Goal: Check status: Check status

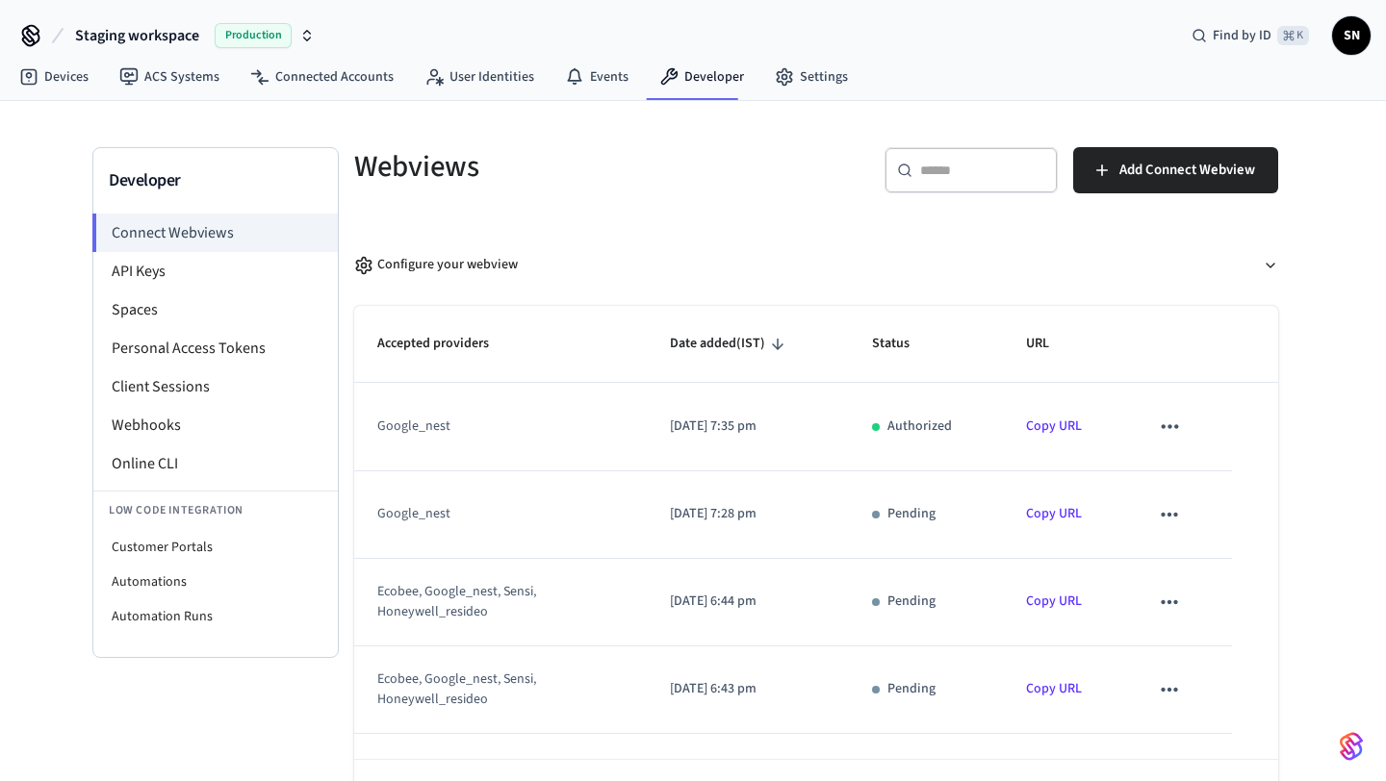
scroll to position [28, 0]
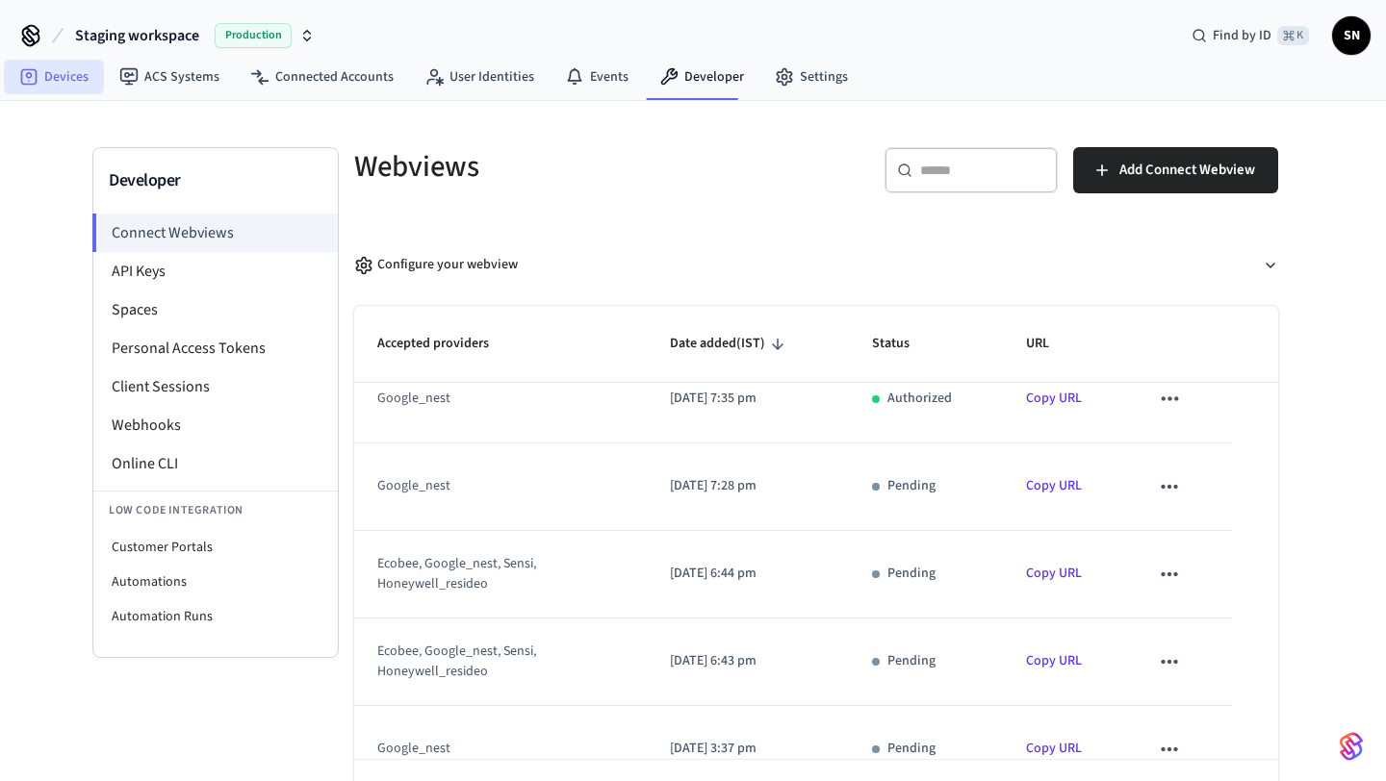
click at [70, 70] on link "Devices" at bounding box center [54, 77] width 100 height 35
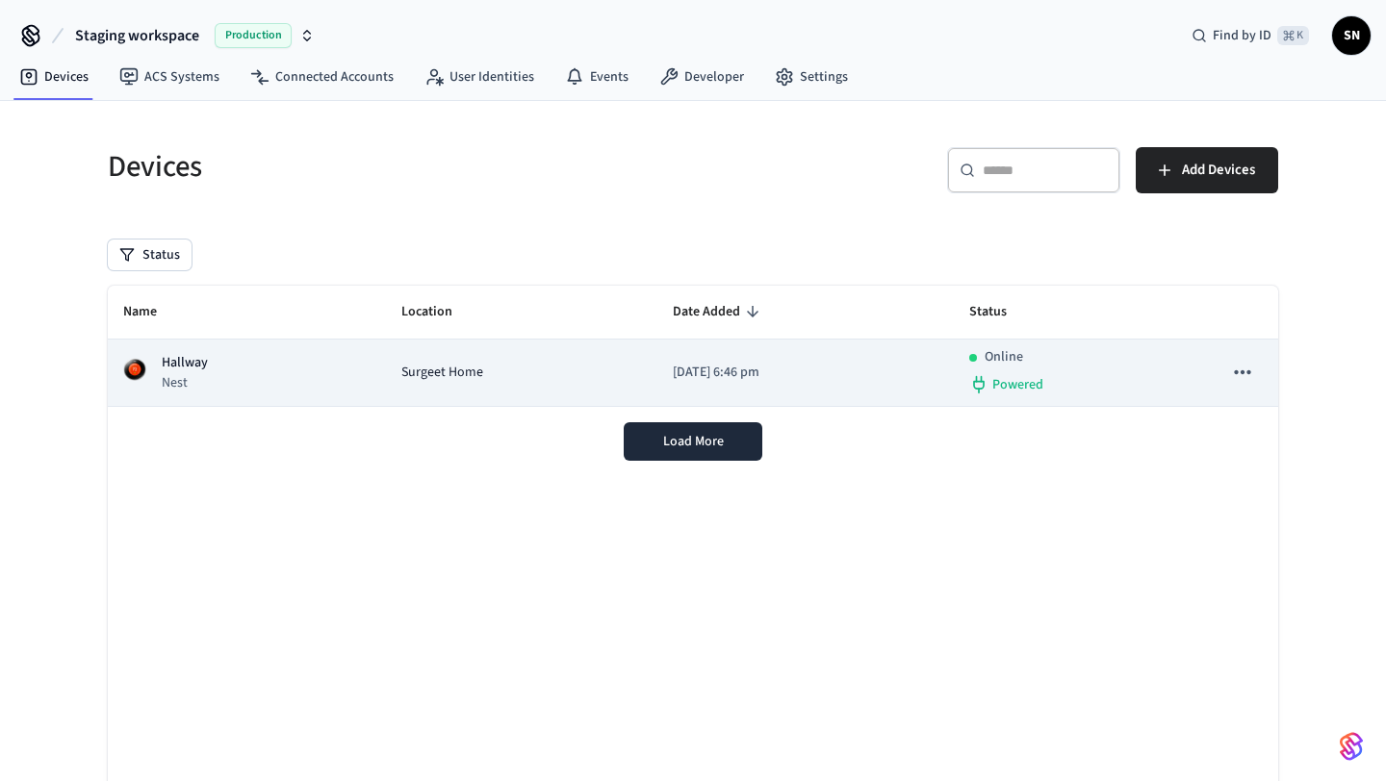
click at [223, 373] on div "Hallway Nest" at bounding box center [246, 372] width 247 height 39
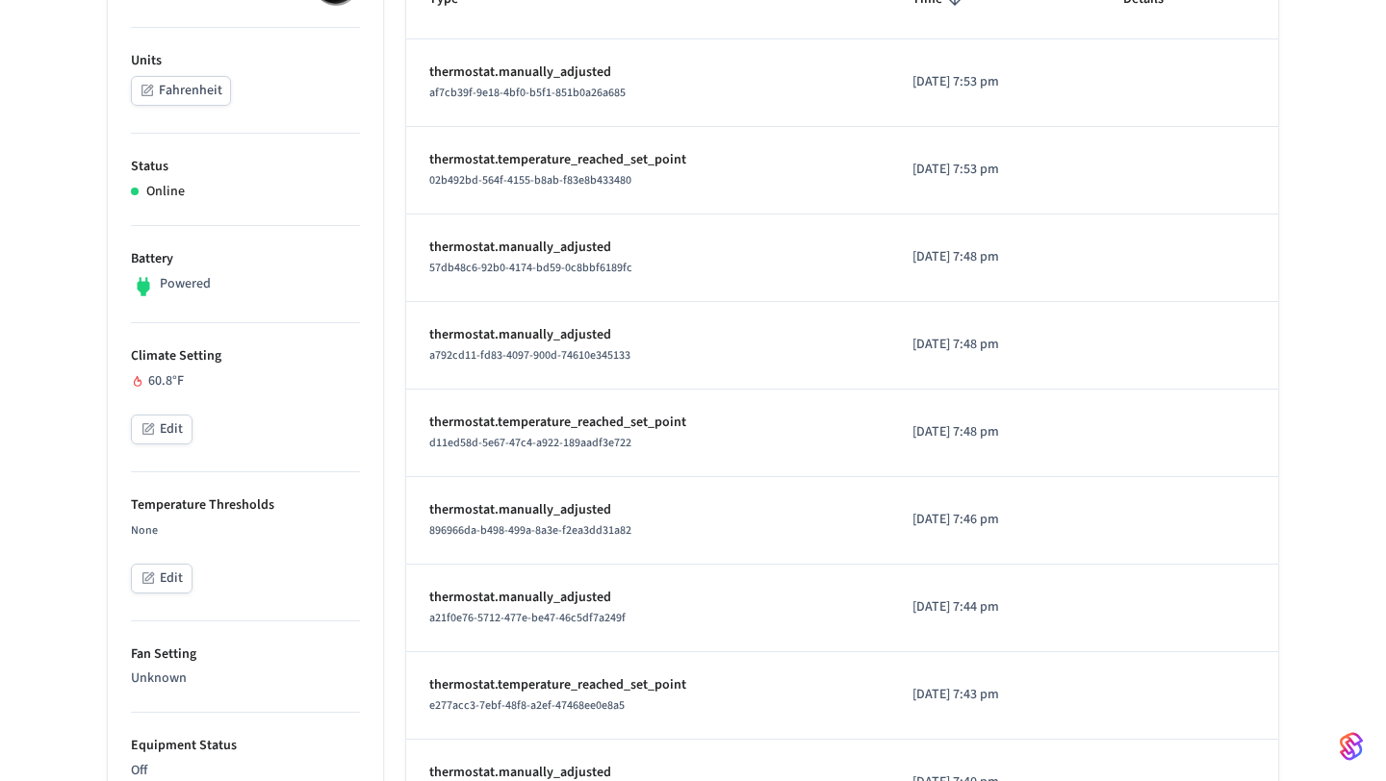
scroll to position [331, 0]
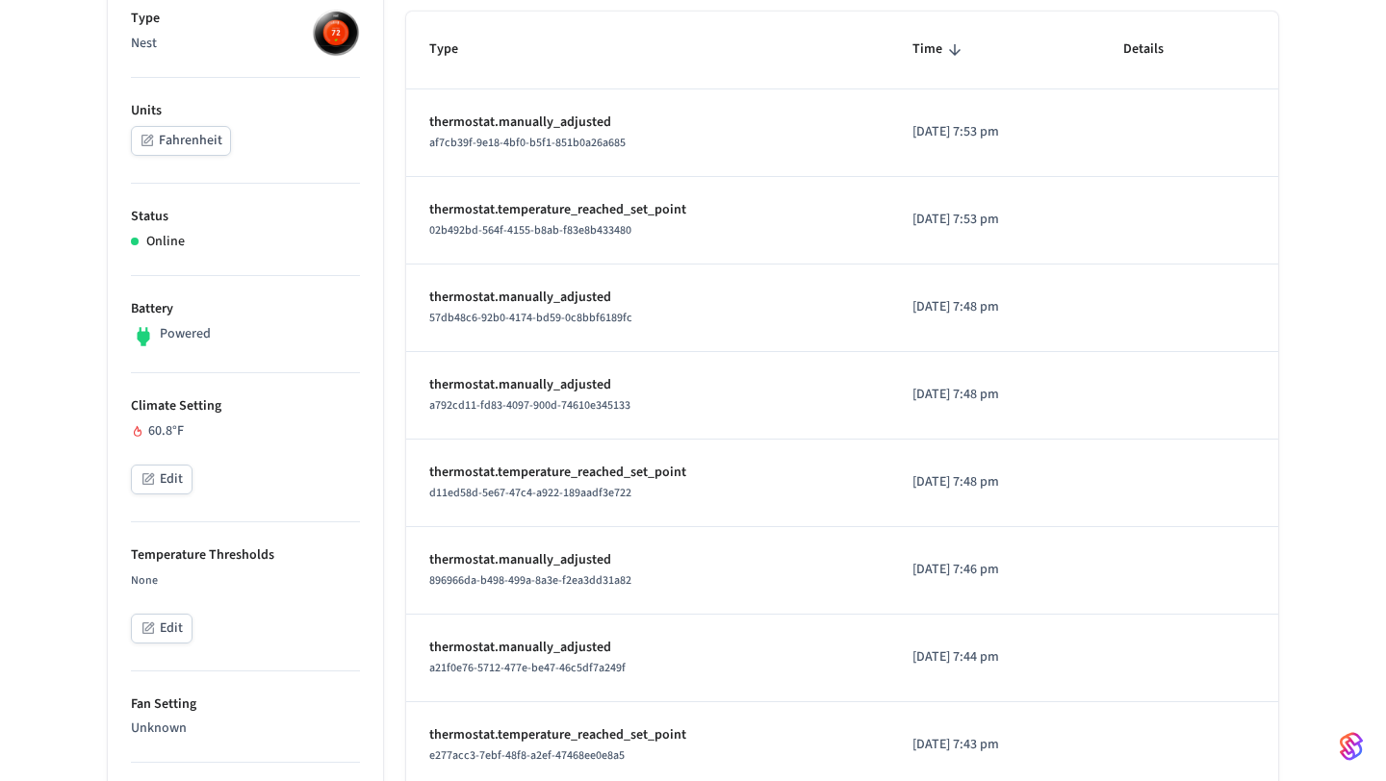
click at [186, 151] on button "Fahrenheit" at bounding box center [181, 141] width 100 height 30
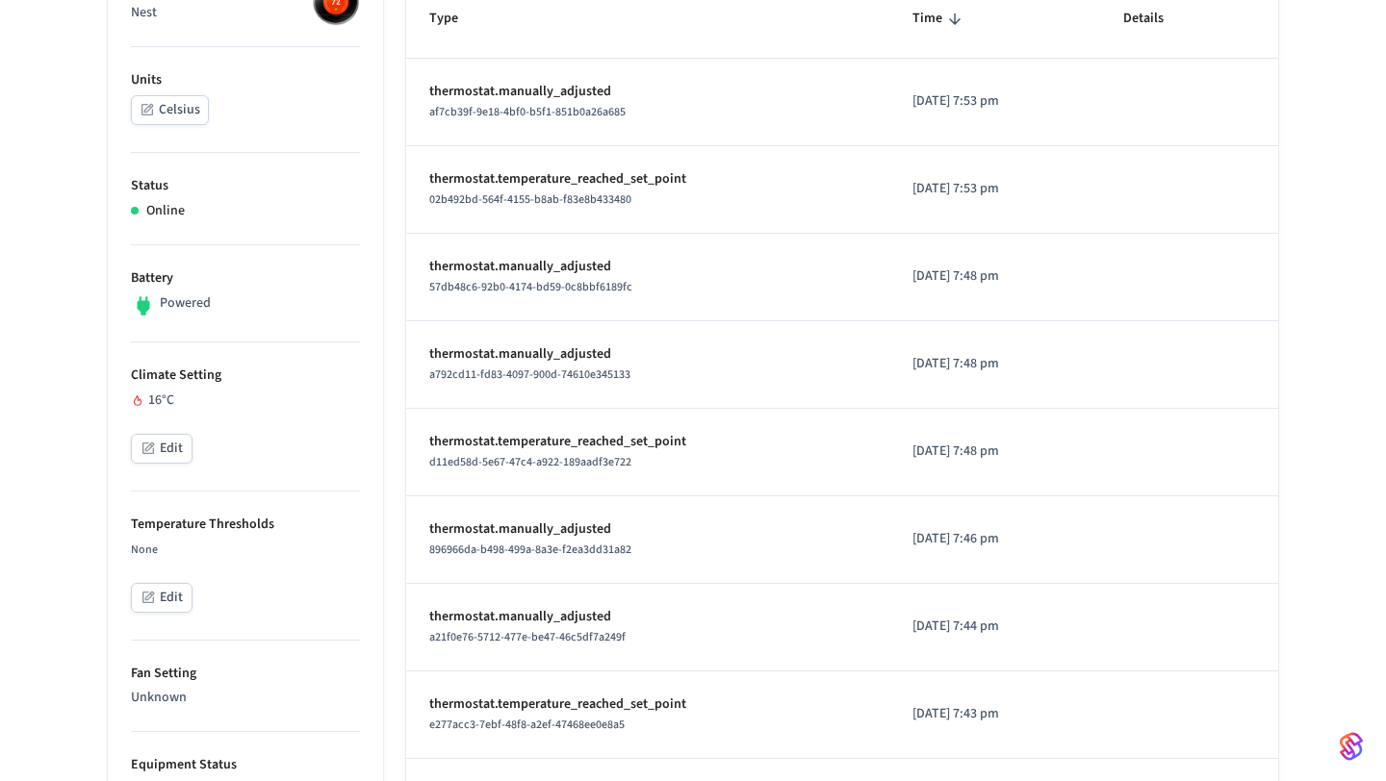
scroll to position [356, 0]
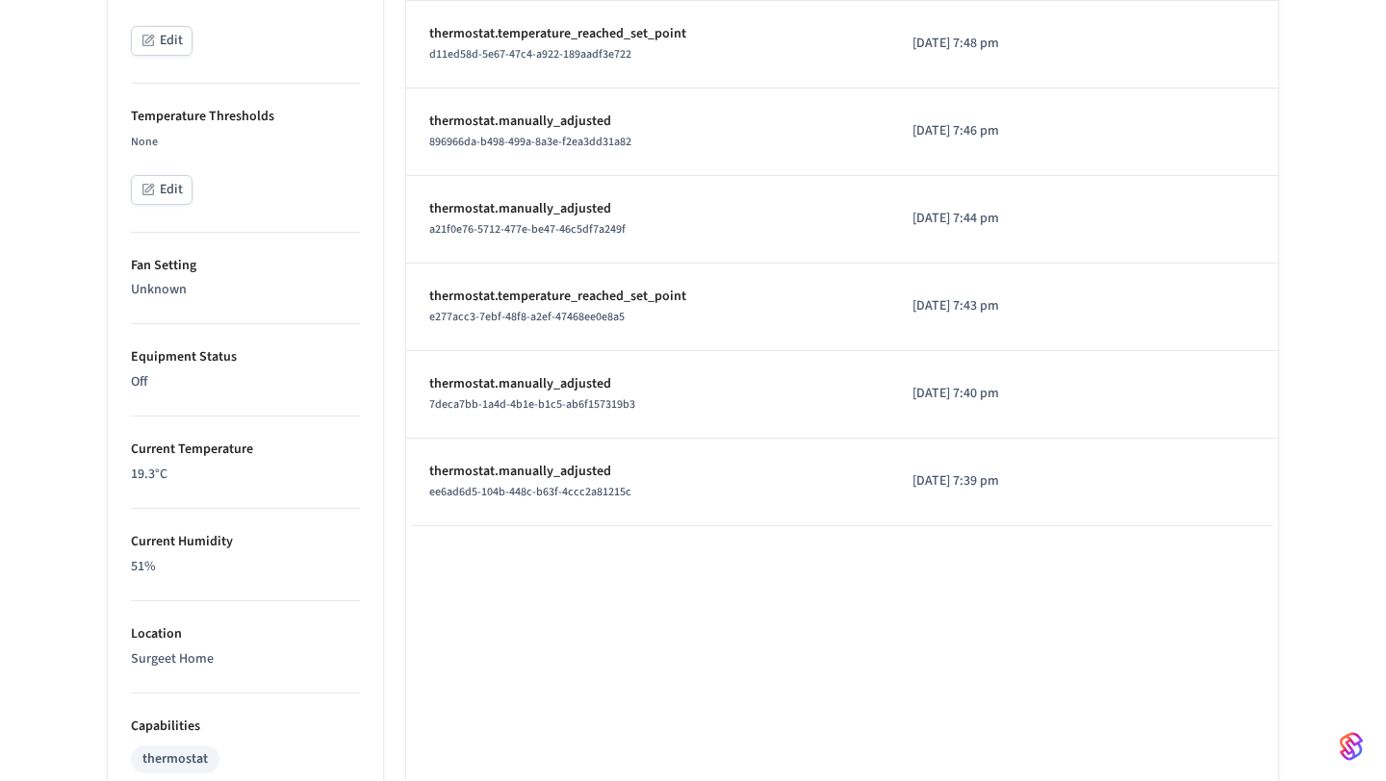
scroll to position [803, 0]
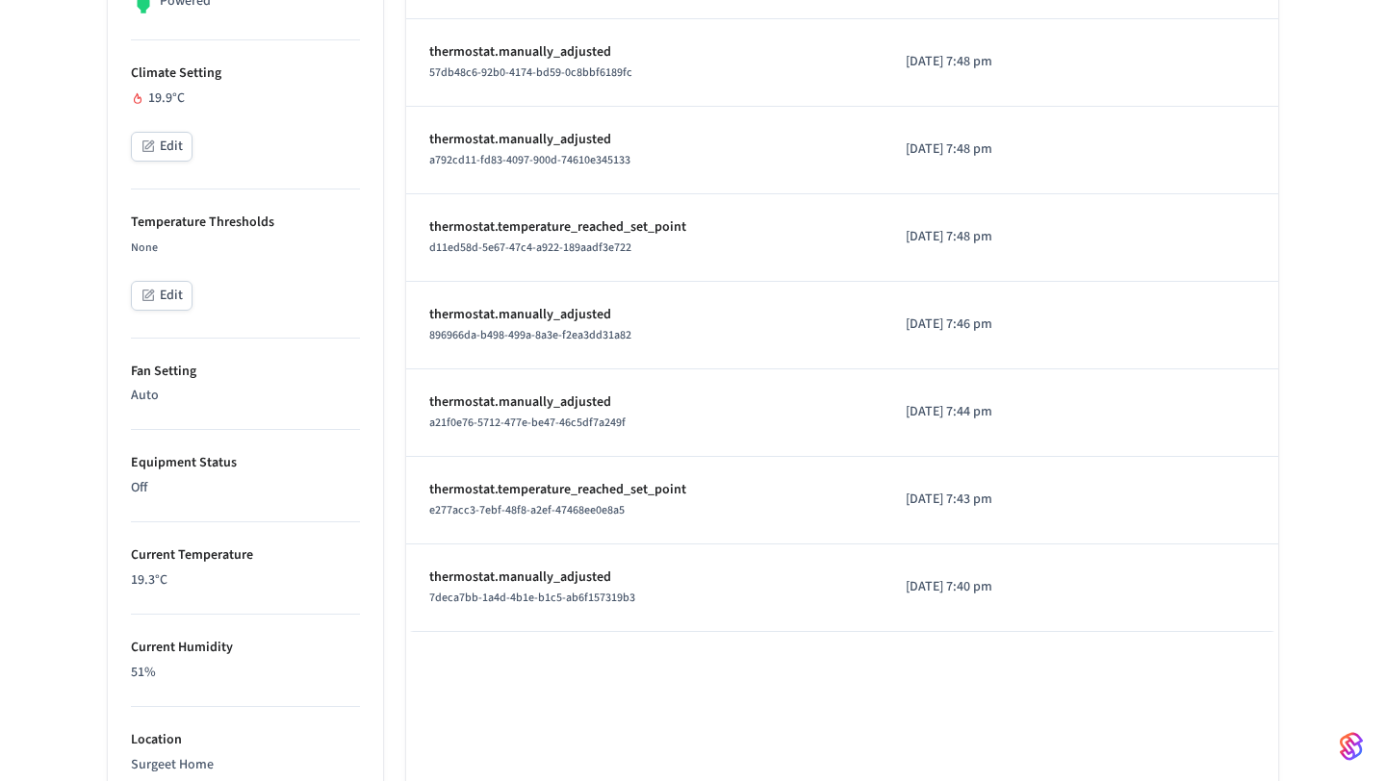
scroll to position [675, 0]
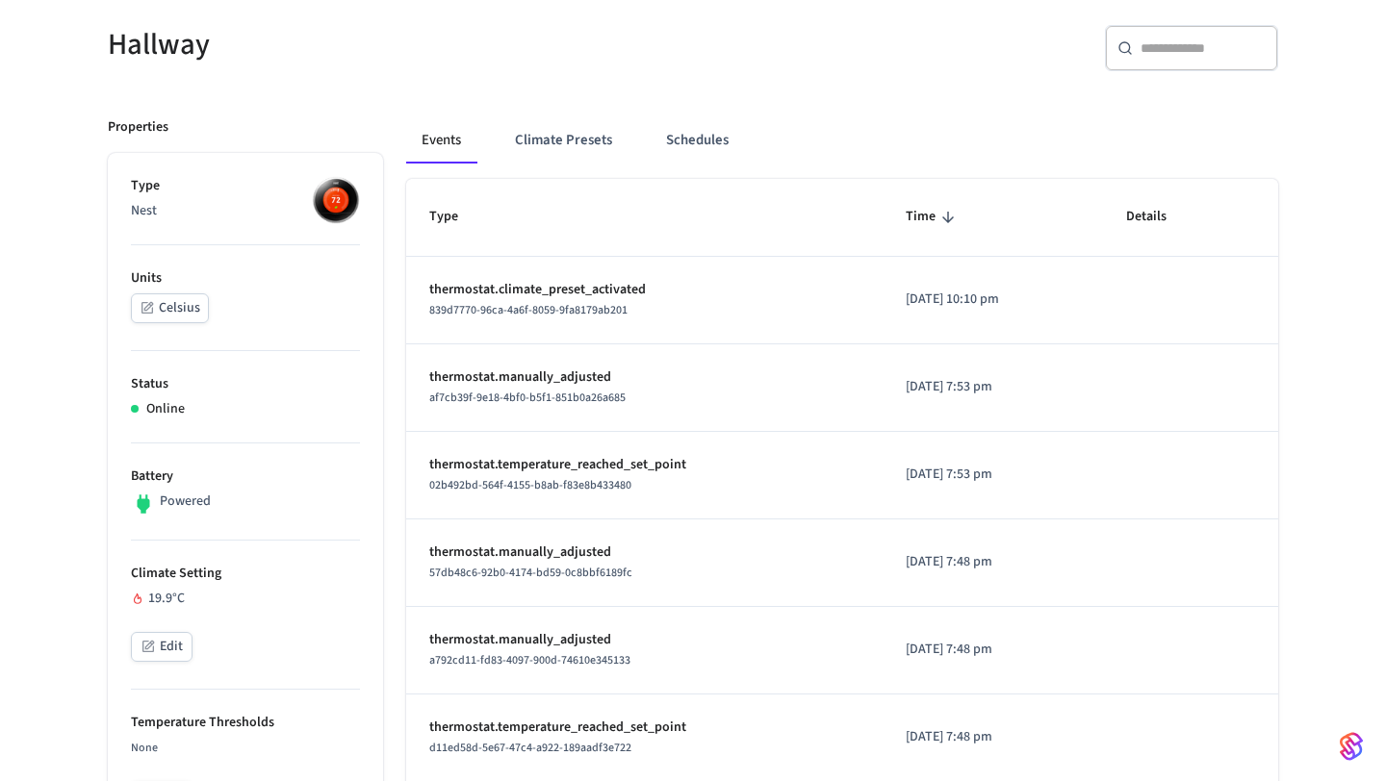
scroll to position [161, 0]
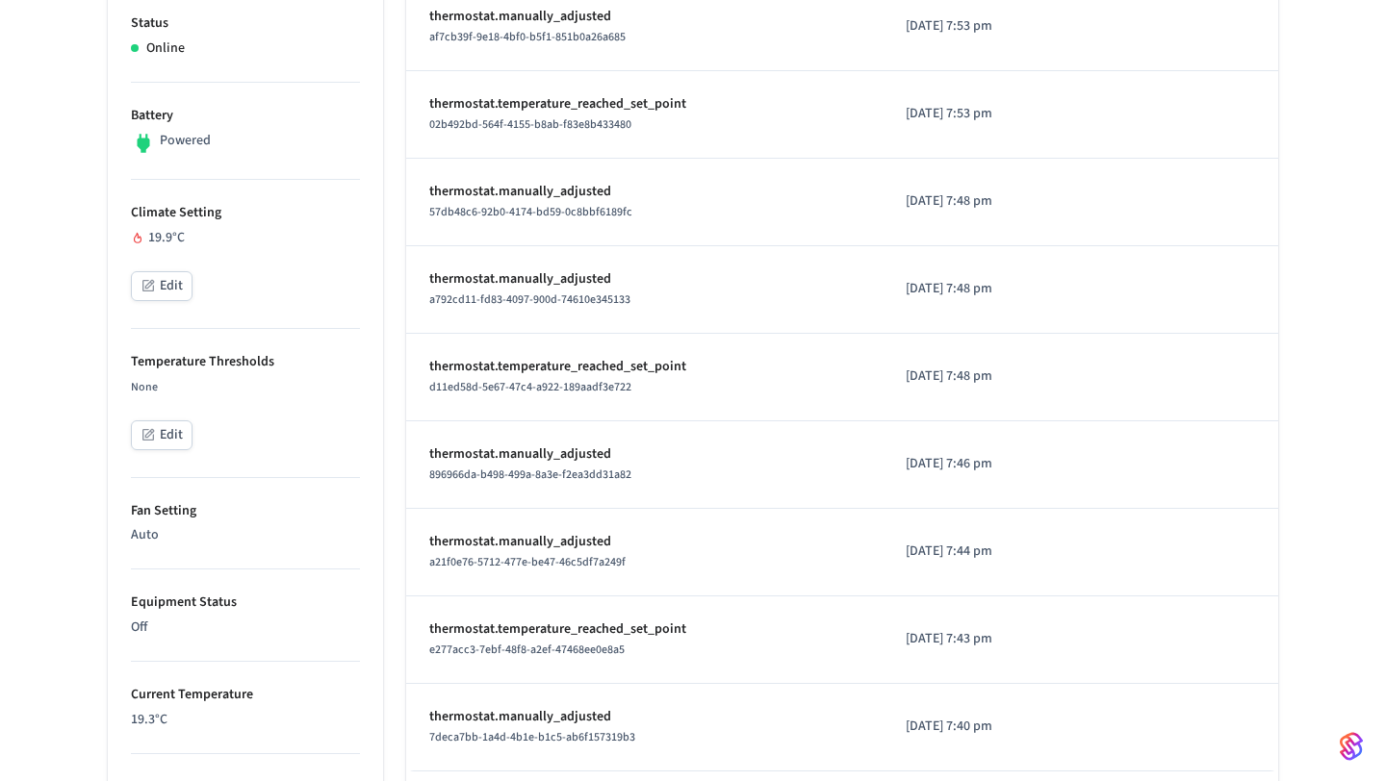
scroll to position [559, 0]
